Goal: Transaction & Acquisition: Purchase product/service

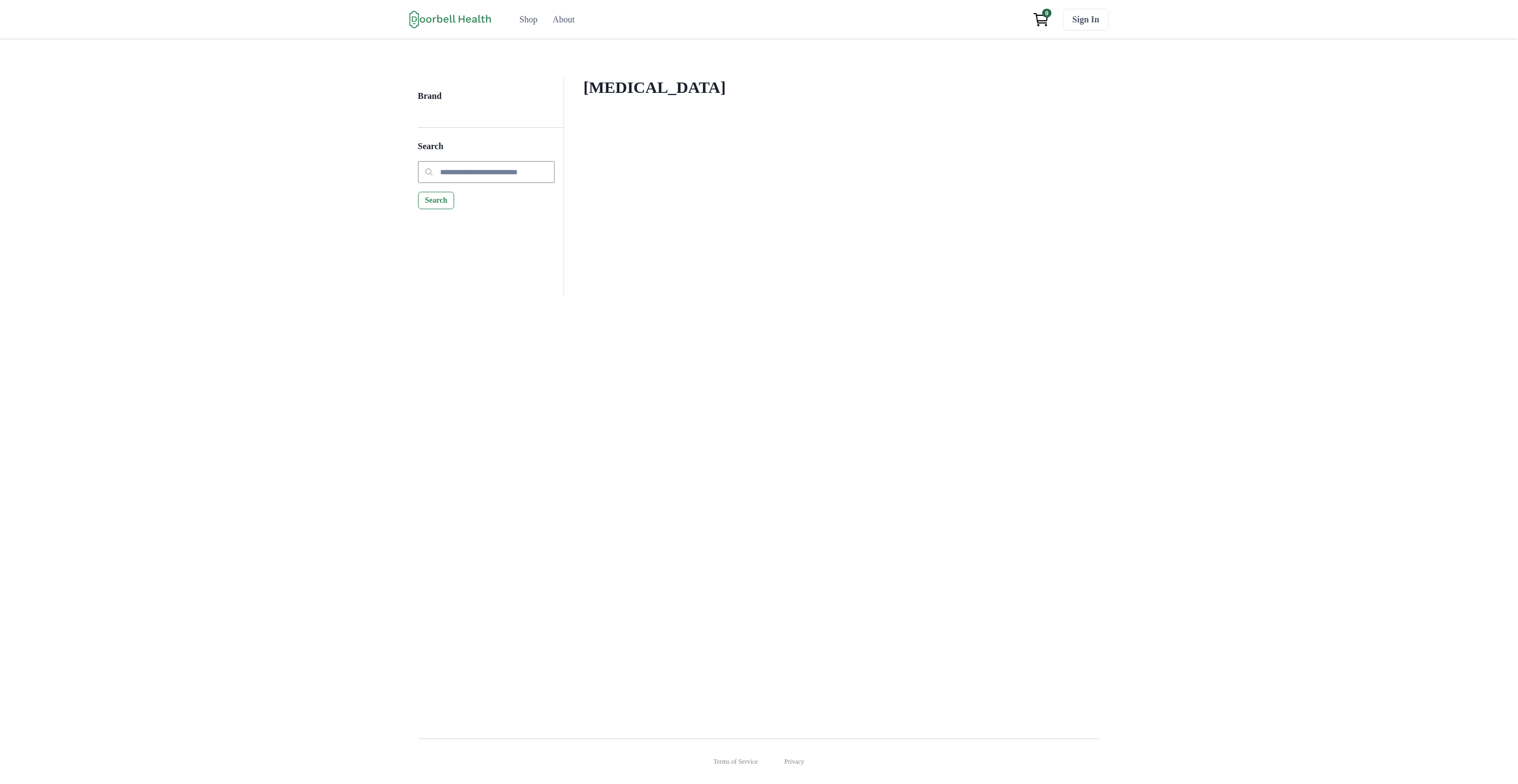
drag, startPoint x: 649, startPoint y: 95, endPoint x: 516, endPoint y: 101, distance: 133.1
click at [516, 101] on div "Brand Search Search [MEDICAL_DATA] Filter Clear all Brand Apply Brand" at bounding box center [759, 186] width 682 height 218
click at [516, 101] on div "Brand" at bounding box center [490, 100] width 145 height 20
drag, startPoint x: 692, startPoint y: 82, endPoint x: 758, endPoint y: 73, distance: 66.6
click at [741, 77] on div "Brand Search Search [MEDICAL_DATA] Filter Clear all Brand Apply Brand" at bounding box center [759, 380] width 1518 height 682
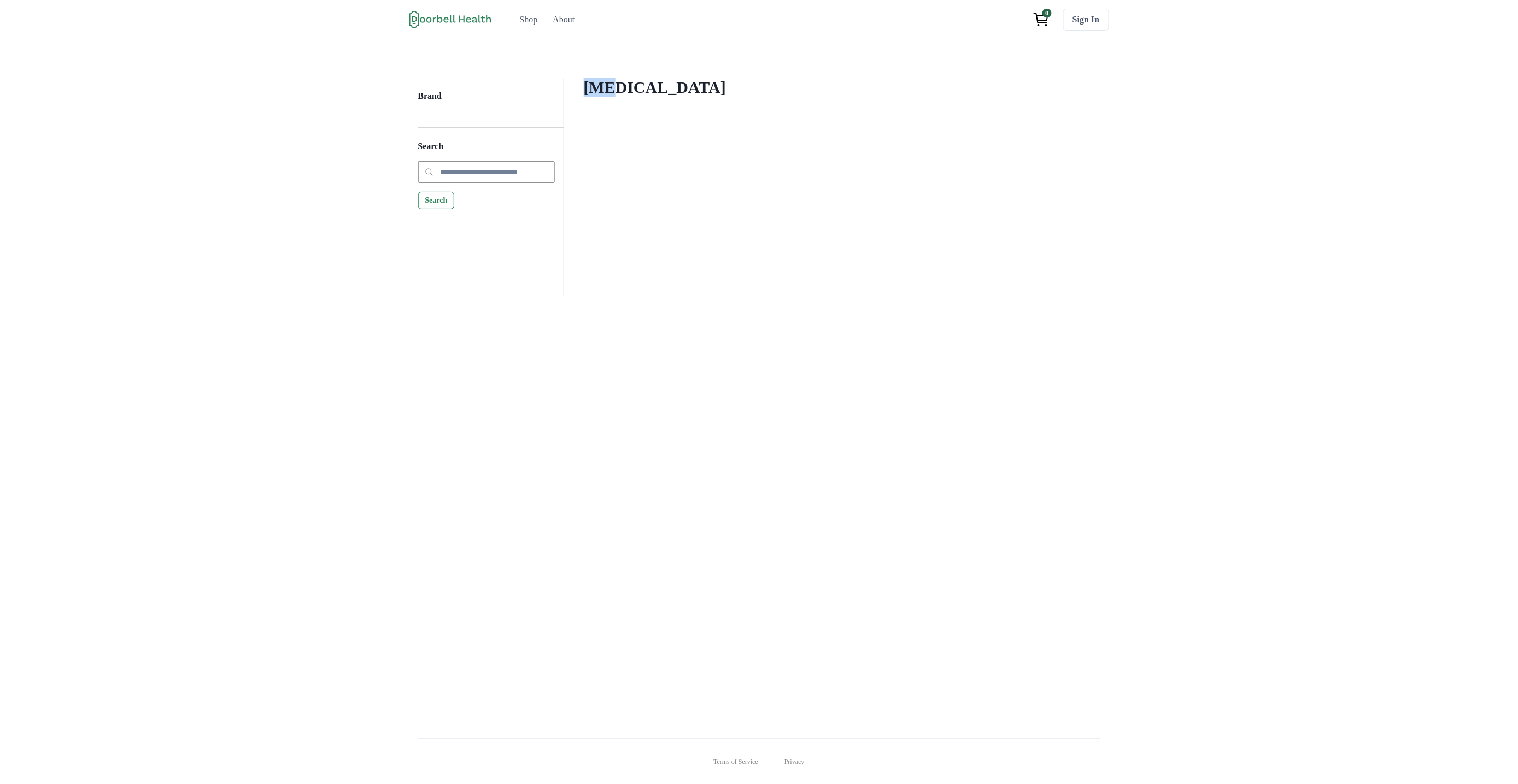
click at [758, 73] on div "Brand Search Search [MEDICAL_DATA] Filter Clear all Brand Apply Brand" at bounding box center [759, 380] width 1518 height 682
click at [702, 215] on div "[MEDICAL_DATA] Filter Clear all Brand Apply Brand" at bounding box center [832, 186] width 536 height 218
